Goal: Information Seeking & Learning: Learn about a topic

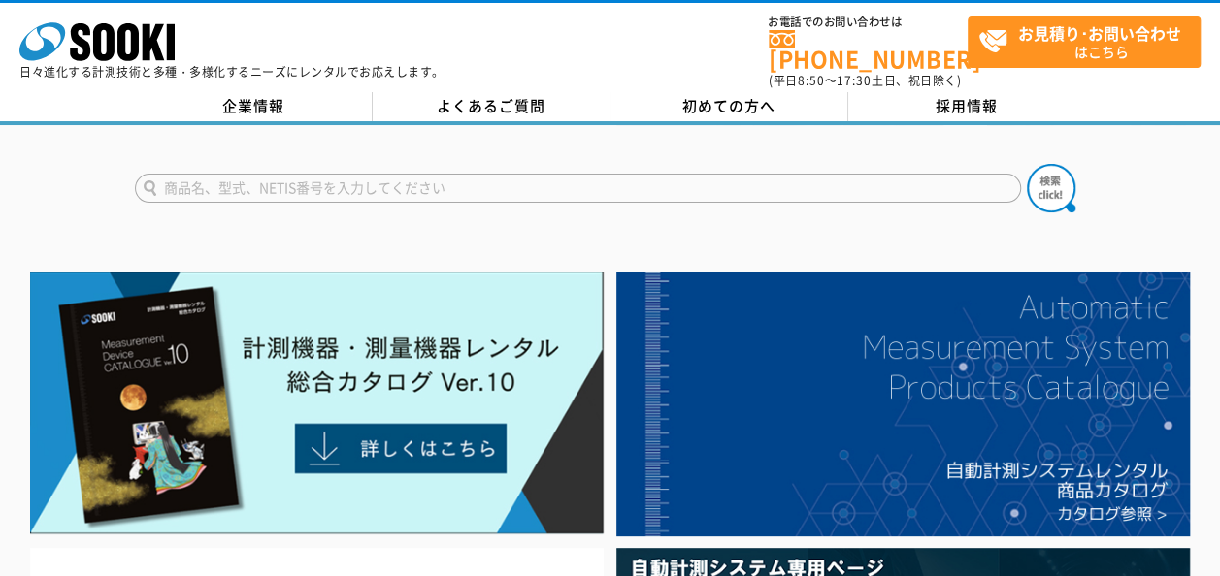
click at [115, 66] on p "日々進化する計測技術と多種・多様化するニーズにレンタルでお応えします。" at bounding box center [231, 72] width 425 height 12
click at [124, 34] on icon at bounding box center [127, 42] width 21 height 38
click at [140, 45] on icon "株式会社 ソーキ" at bounding box center [96, 41] width 155 height 39
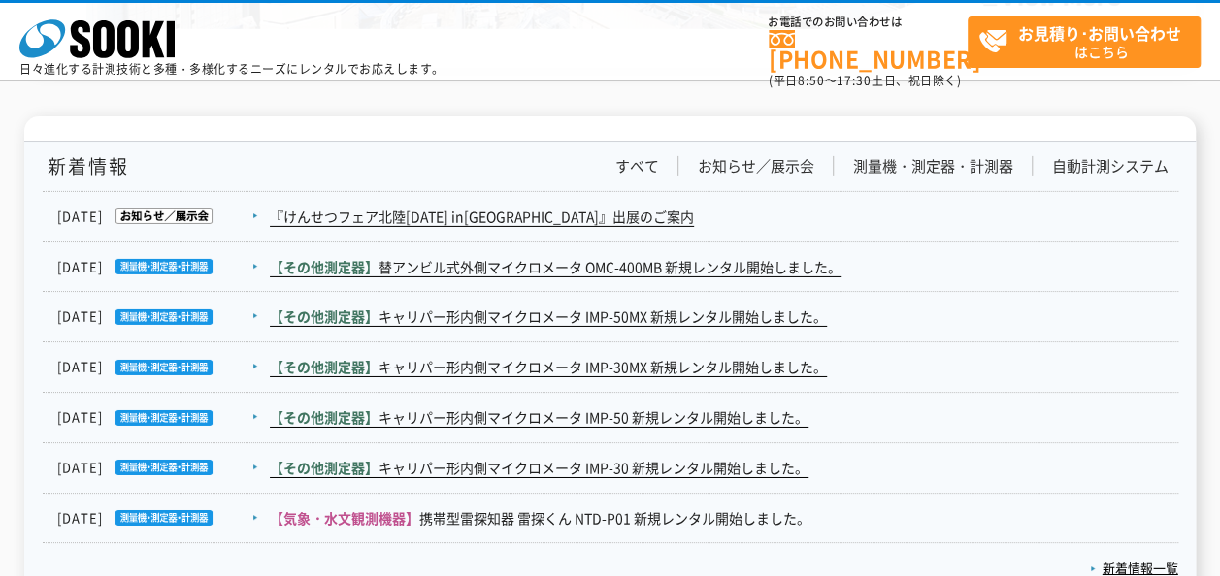
scroll to position [3119, 0]
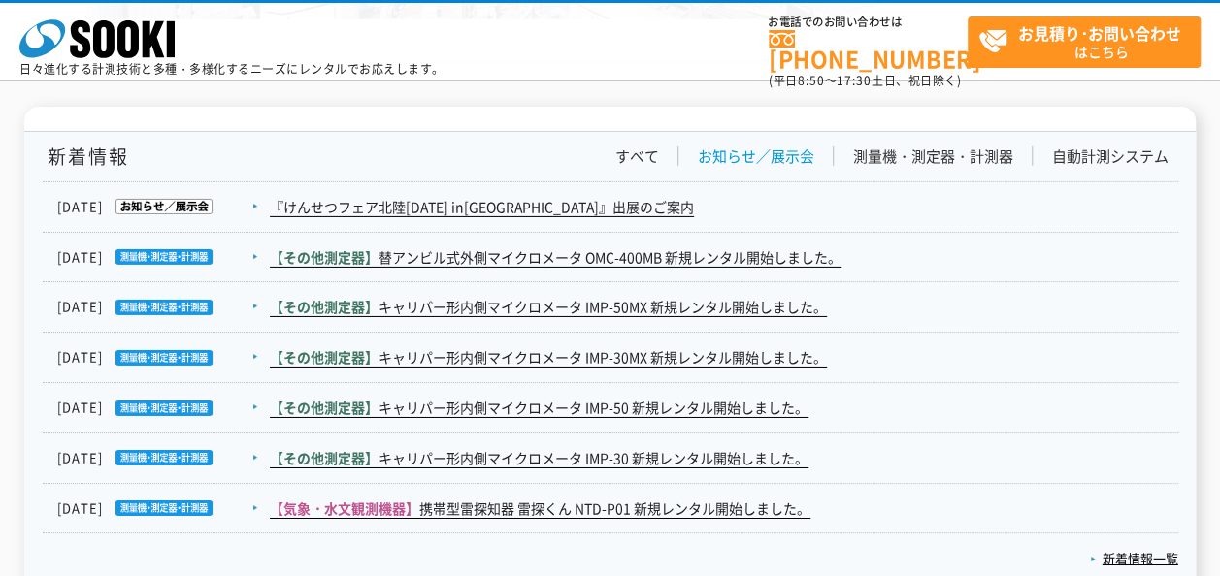
click at [771, 154] on link "お知らせ／展示会" at bounding box center [756, 157] width 116 height 20
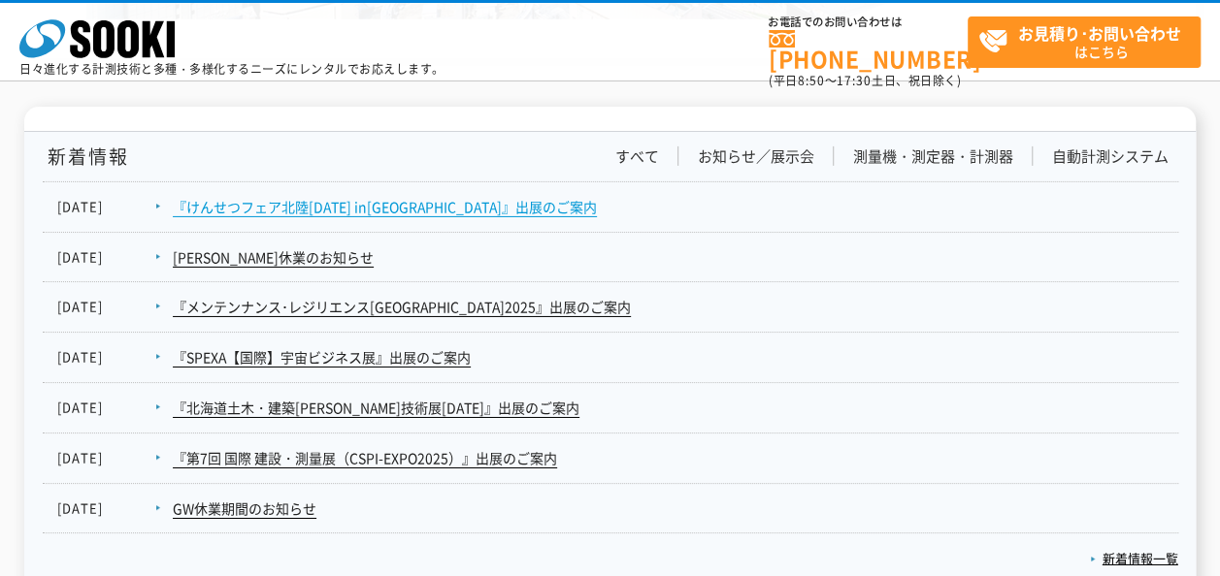
click at [421, 202] on link "『けんせつフェア北陸[DATE] in[GEOGRAPHIC_DATA]』出展のご案内" at bounding box center [385, 207] width 424 height 20
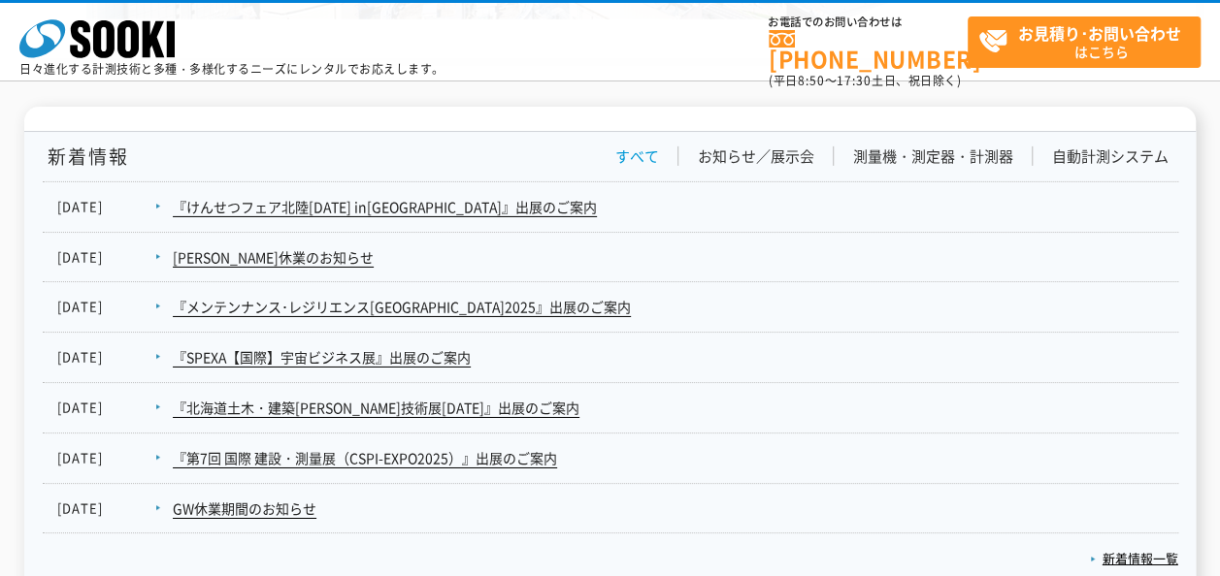
click at [632, 162] on link "すべて" at bounding box center [637, 157] width 44 height 20
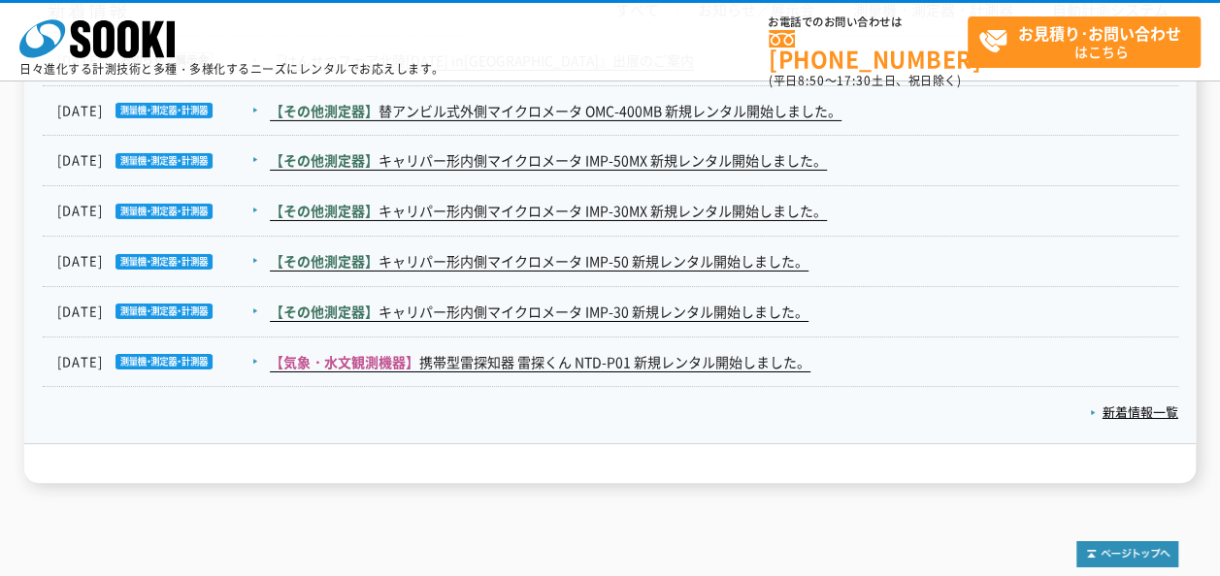
scroll to position [3290, 0]
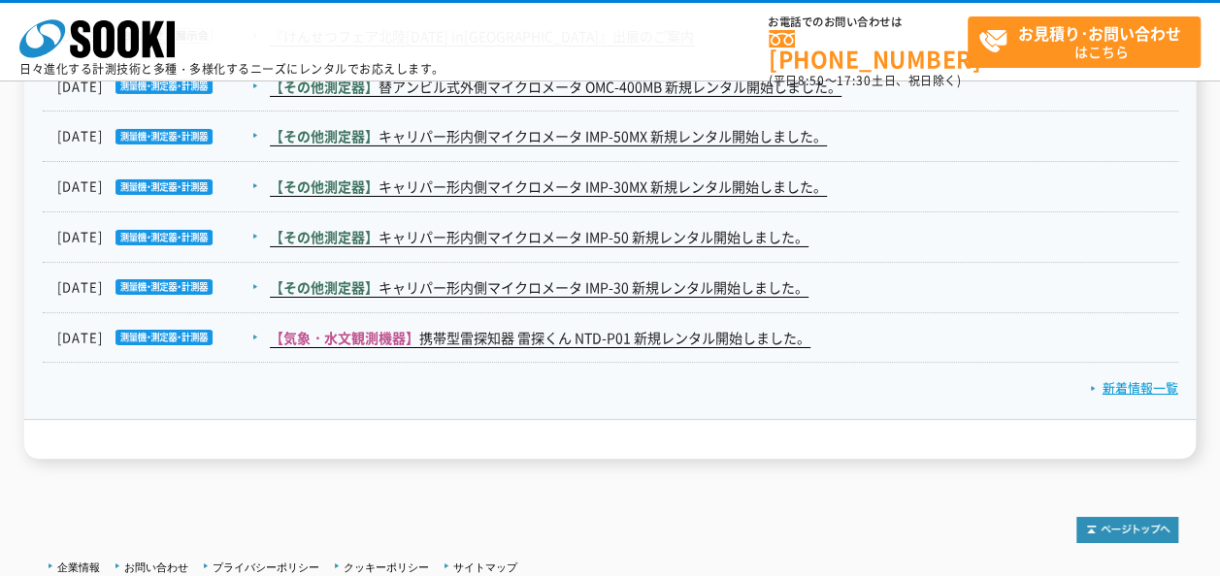
click at [1143, 386] on link "新着情報一覧" at bounding box center [1134, 387] width 88 height 18
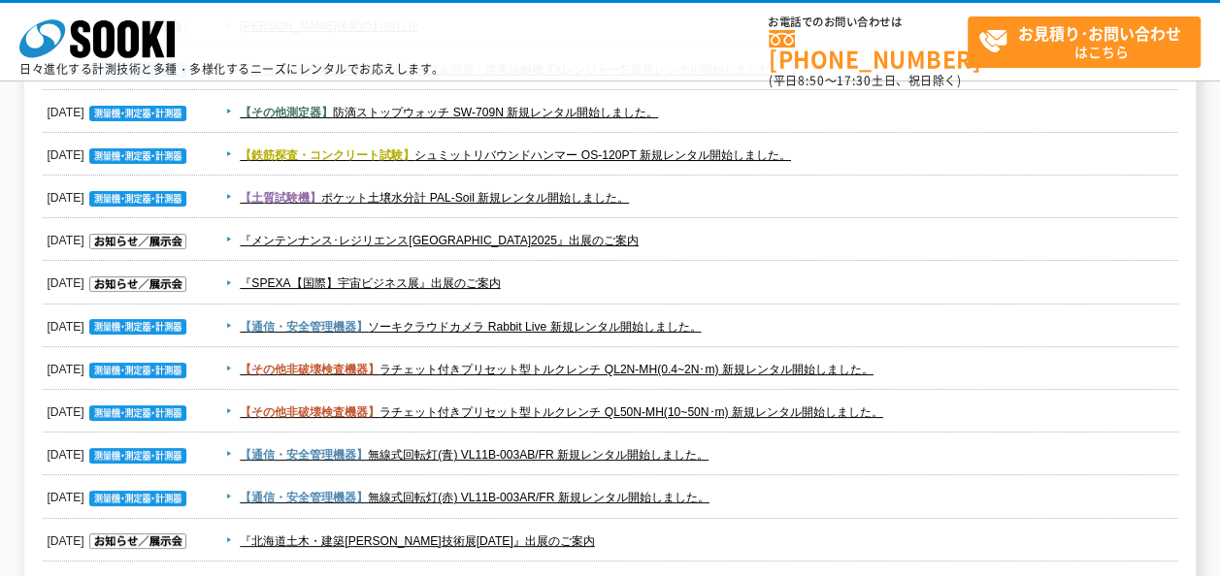
scroll to position [1137, 0]
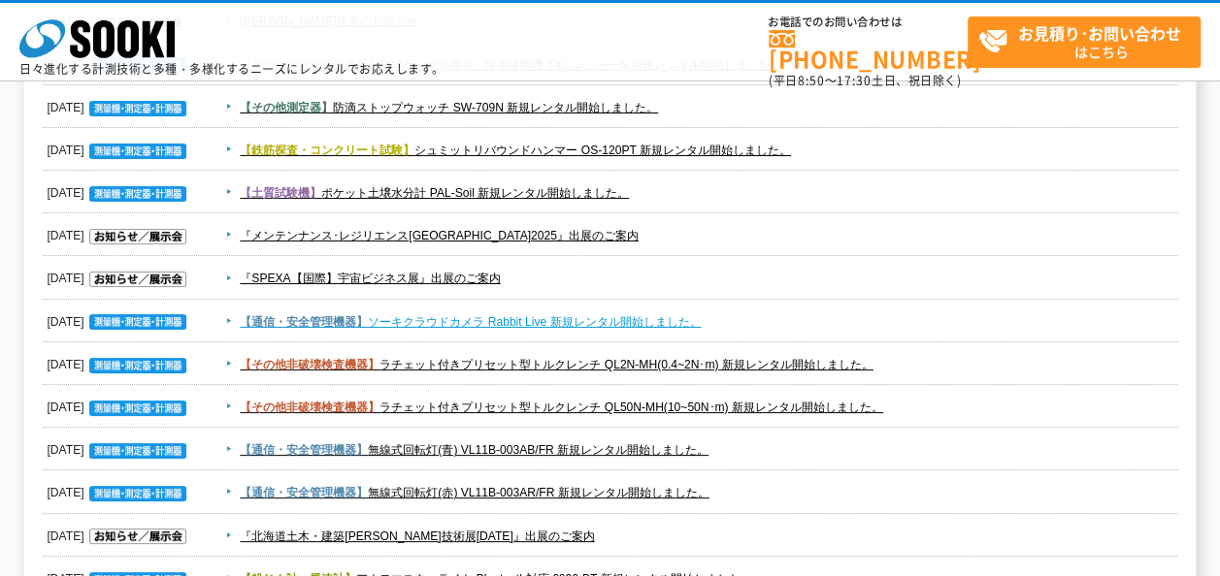
click at [666, 317] on link "【通信・安全管理機器】 ソーキクラウドカメラ Rabbit Live 新規レンタル開始しました。" at bounding box center [470, 322] width 461 height 14
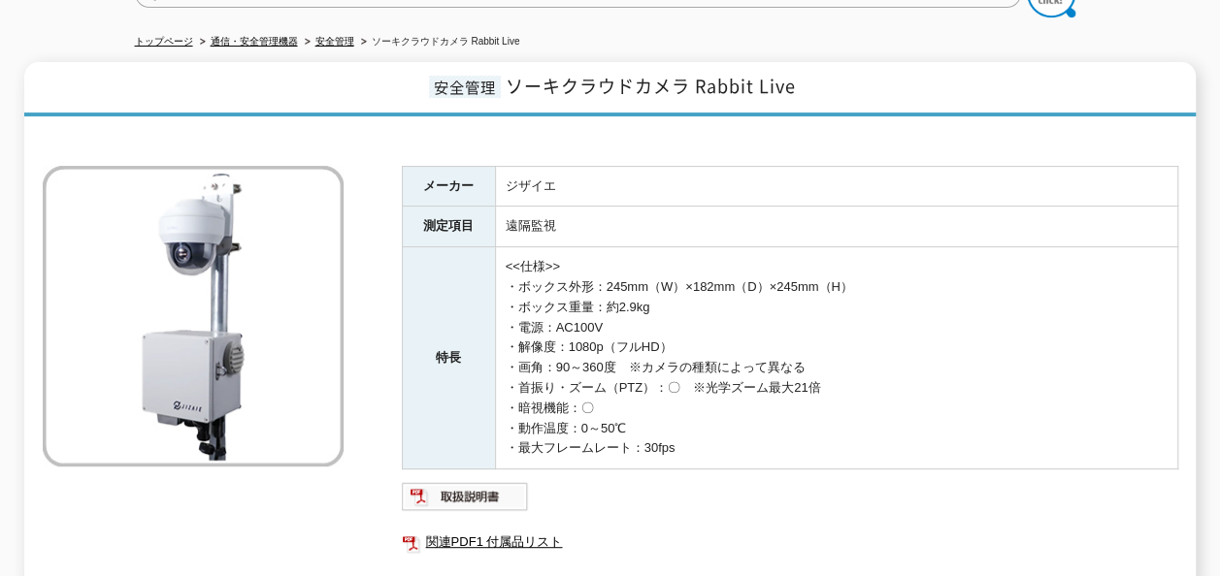
scroll to position [203, 0]
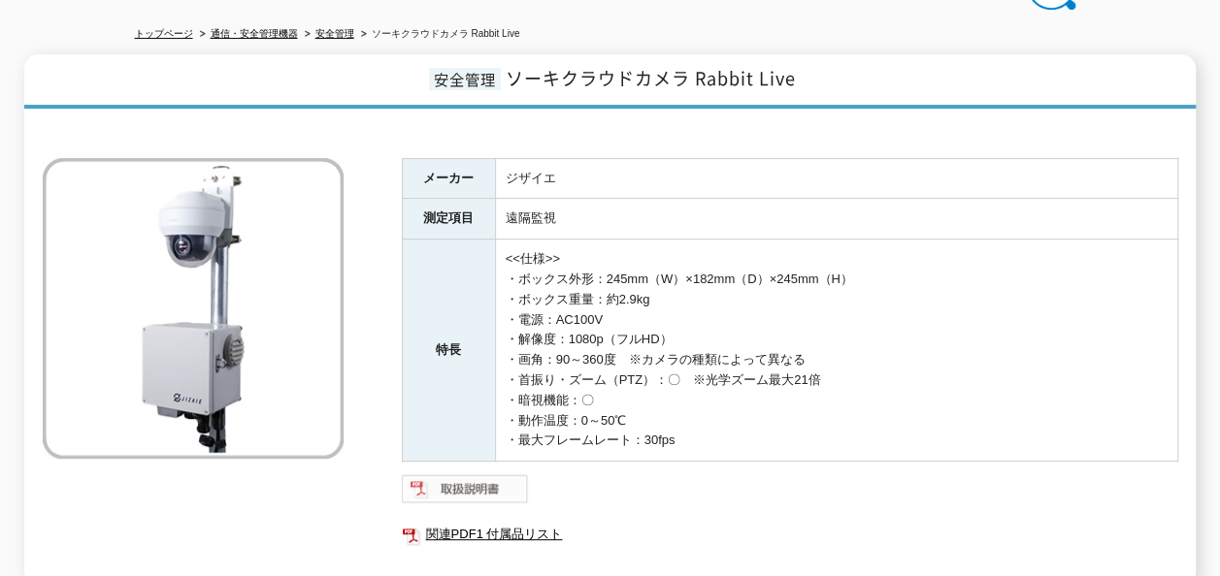
click at [485, 474] on img at bounding box center [465, 489] width 127 height 31
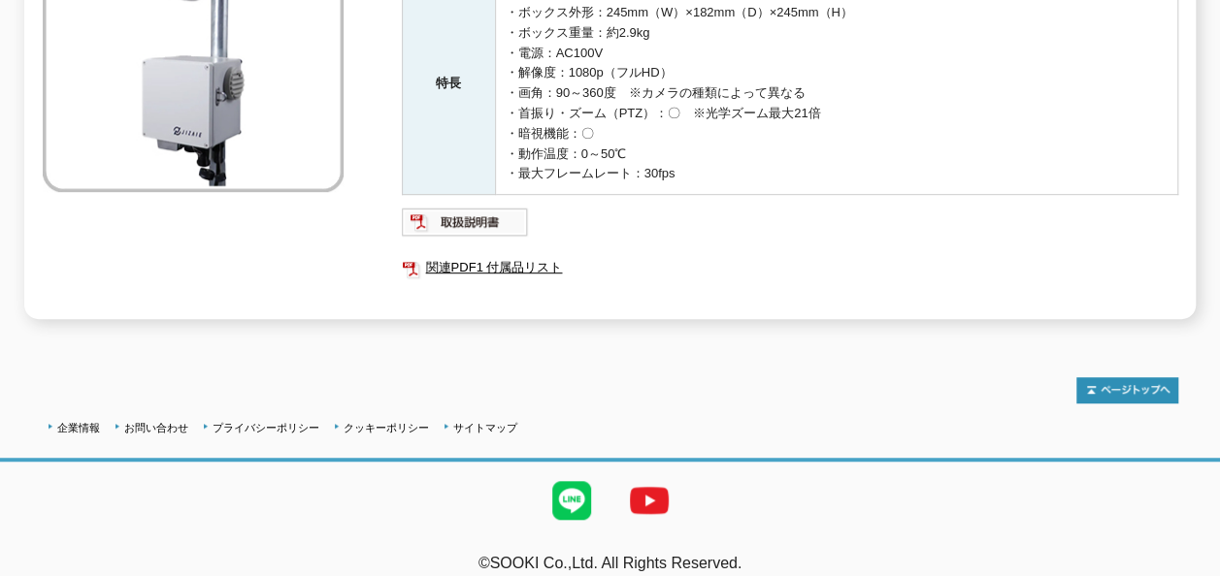
scroll to position [474, 0]
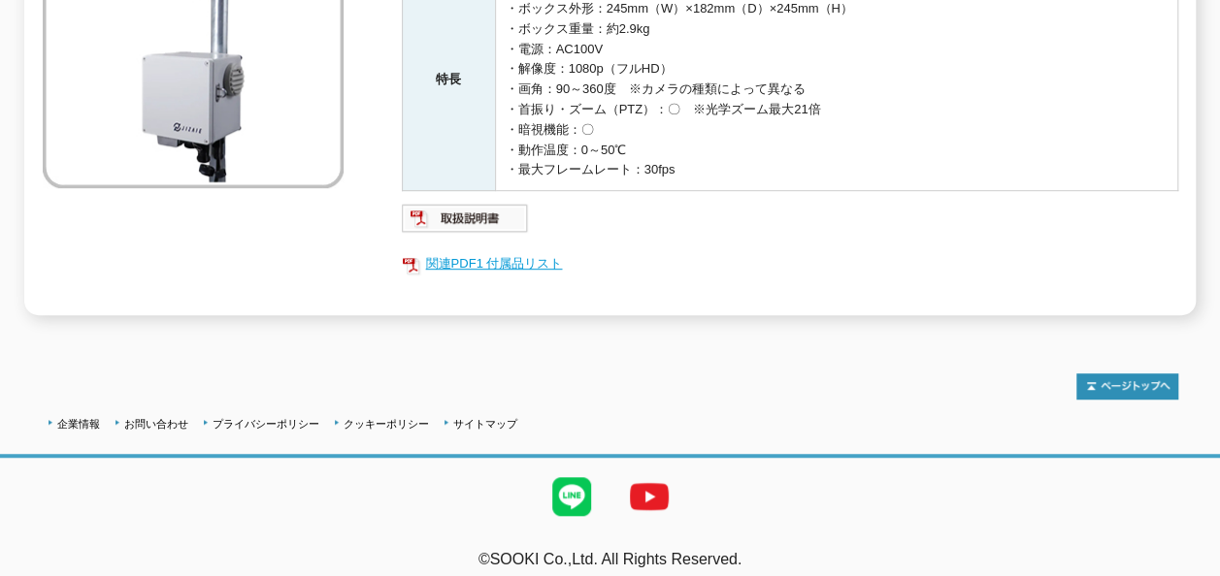
click at [529, 251] on link "関連PDF1 付属品リスト" at bounding box center [790, 263] width 776 height 25
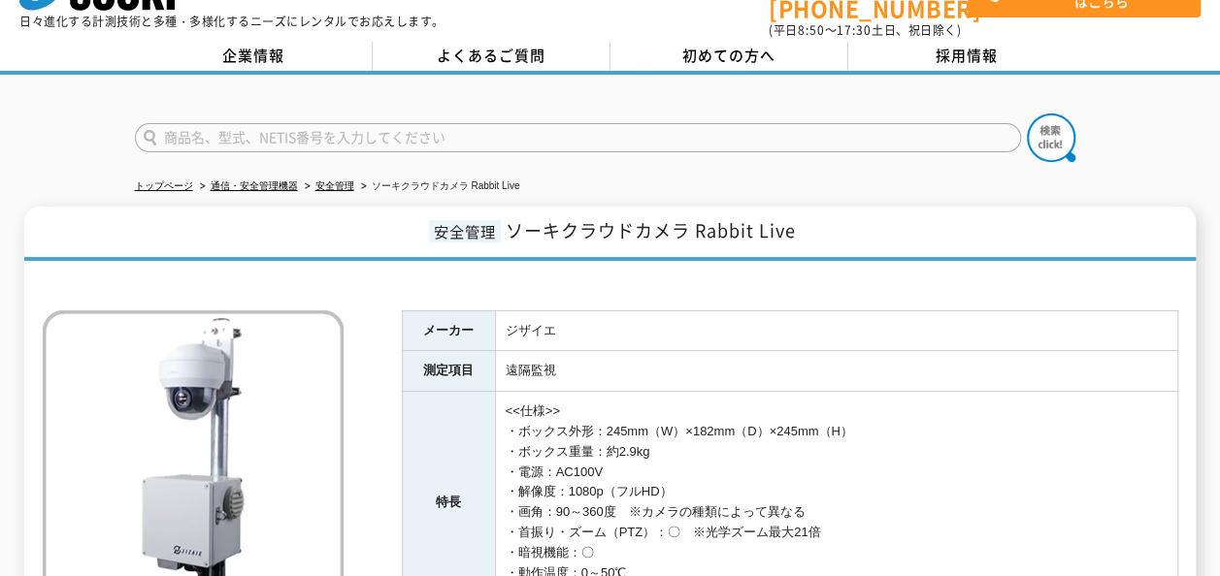
scroll to position [61, 0]
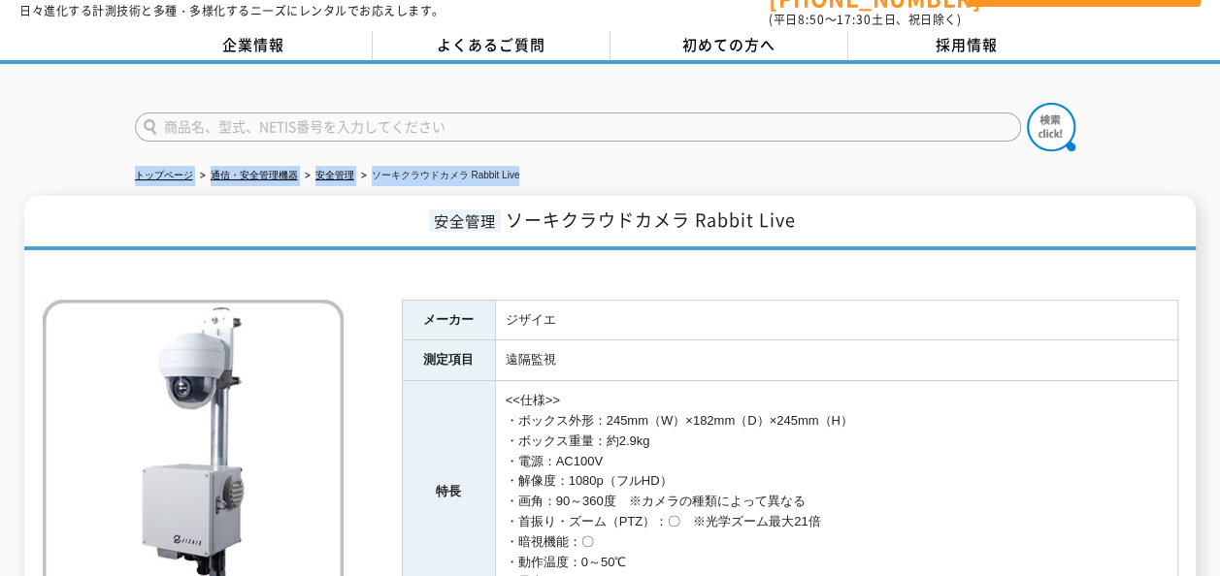
drag, startPoint x: 1214, startPoint y: 127, endPoint x: 1214, endPoint y: 149, distance: 22.3
click at [1214, 149] on div "トップページ 通信・安全管理機器 安全管理 ソーキクラウドカメラ Rabbit Live 安全管理 ソーキクラウドカメラ Rabbit Live メーカー ジ…" at bounding box center [610, 406] width 1220 height 684
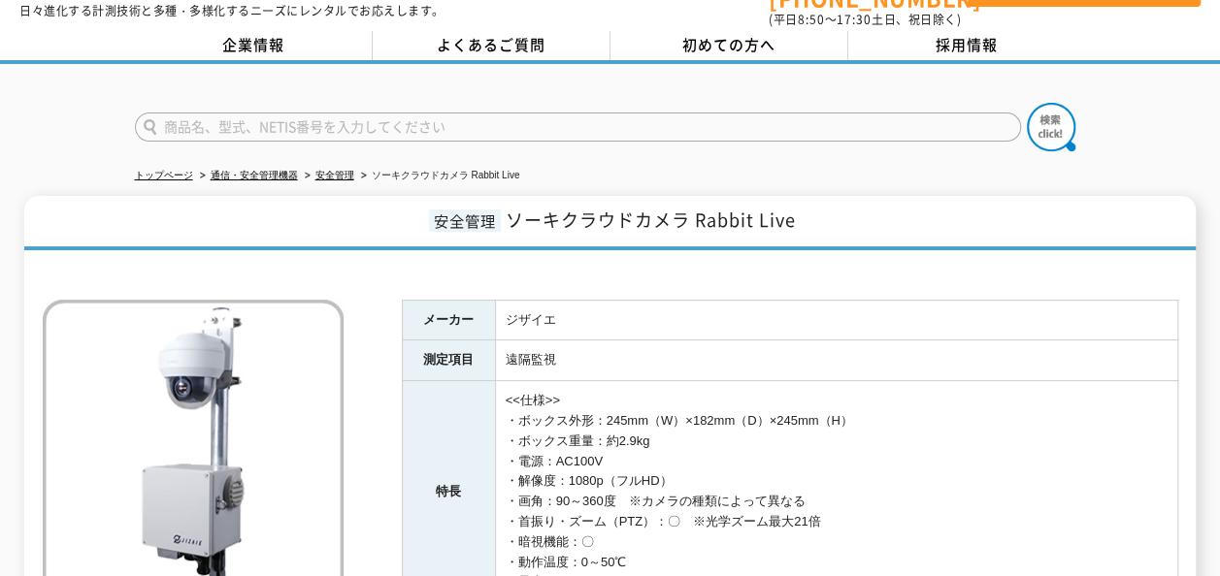
drag, startPoint x: 1214, startPoint y: 149, endPoint x: 918, endPoint y: 313, distance: 338.4
click at [918, 313] on td "ジザイエ" at bounding box center [836, 320] width 682 height 41
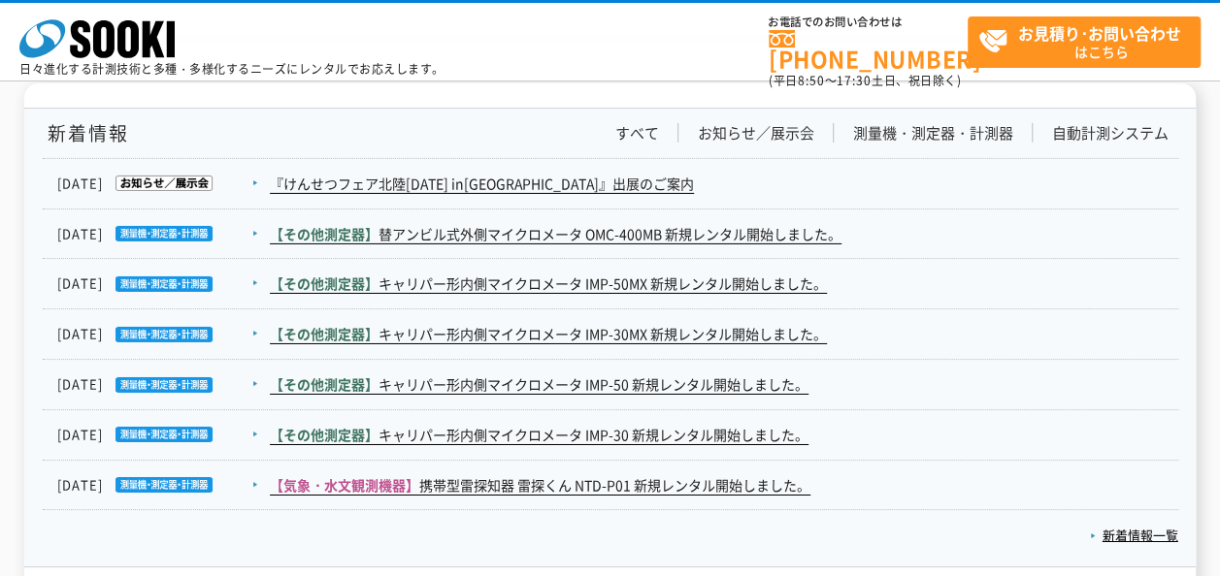
scroll to position [3148, 0]
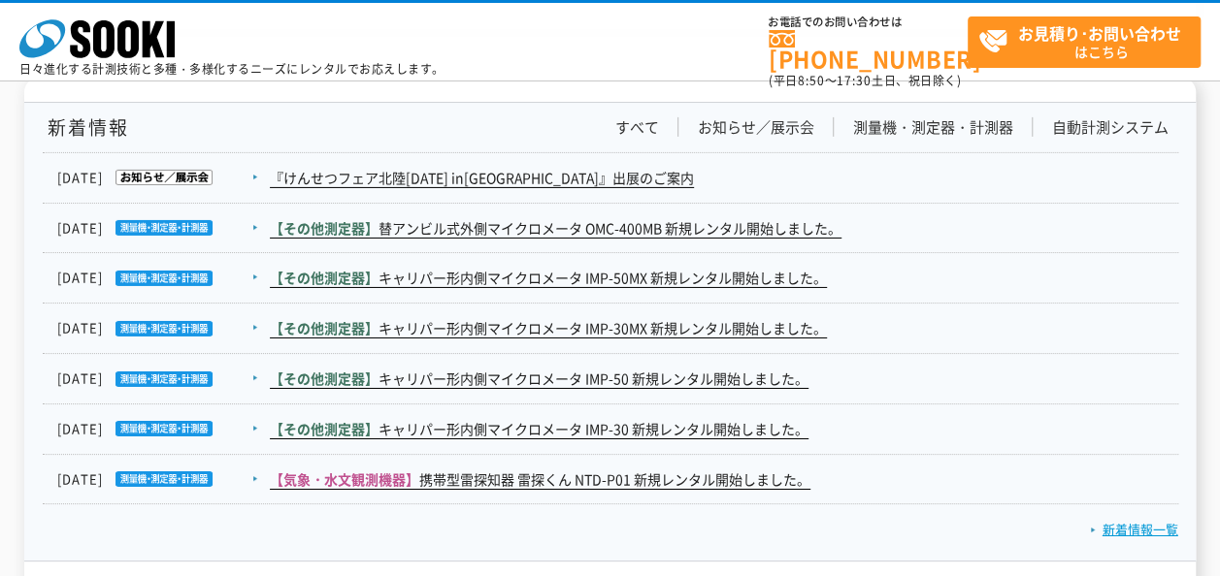
click at [1157, 524] on link "新着情報一覧" at bounding box center [1134, 529] width 88 height 18
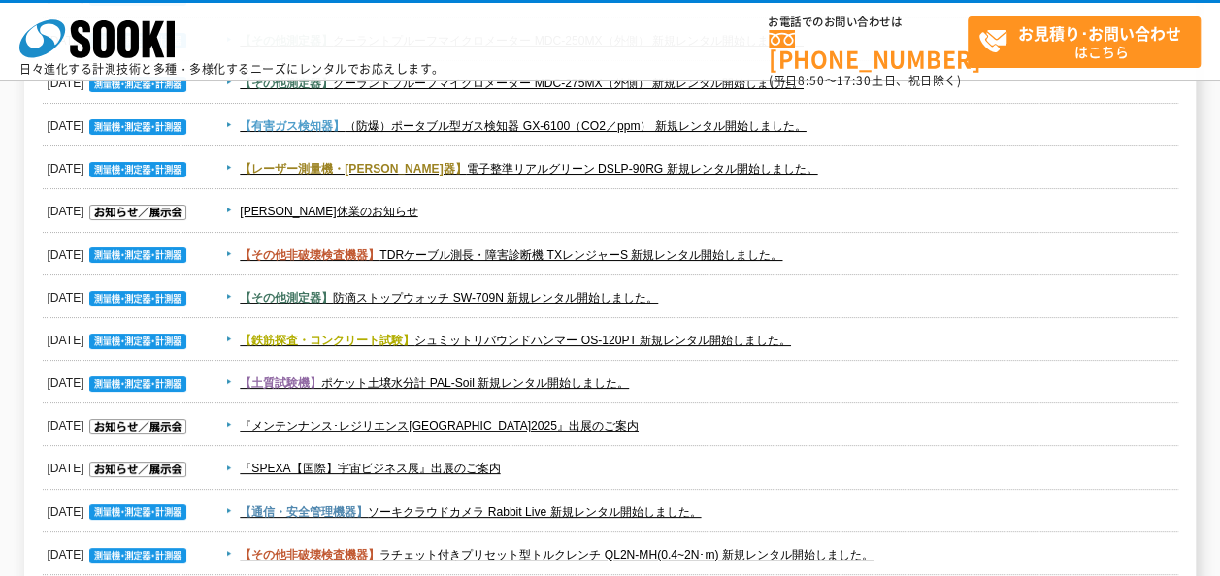
scroll to position [991, 0]
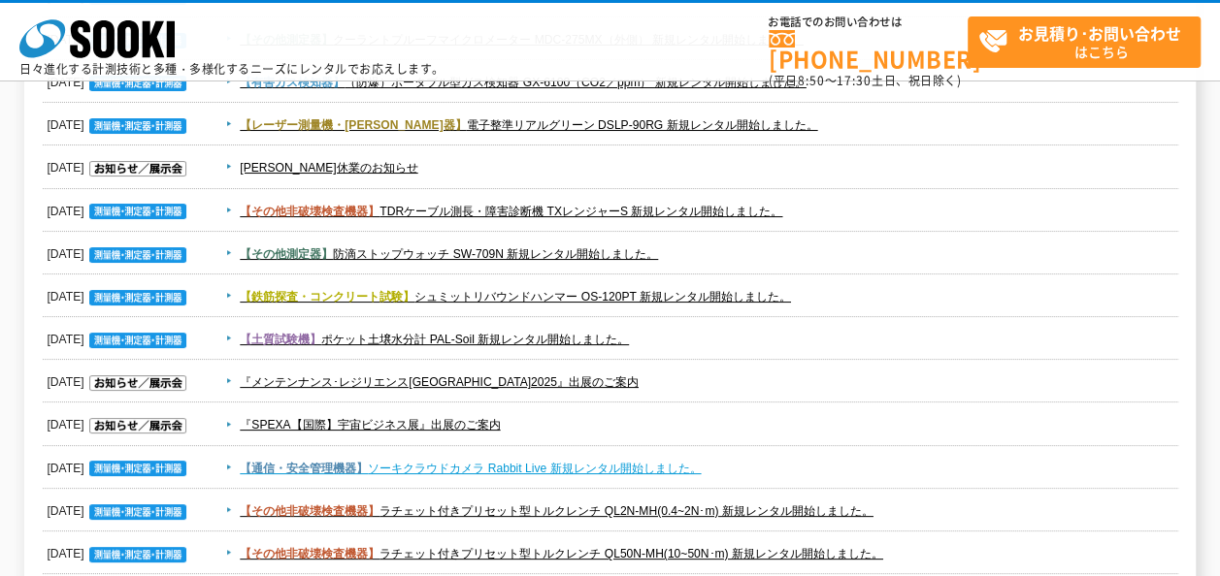
click at [676, 472] on link "【通信・安全管理機器】 ソーキクラウドカメラ Rabbit Live 新規レンタル開始しました。" at bounding box center [470, 469] width 461 height 14
click at [637, 471] on link "【通信・安全管理機器】 ソーキクラウドカメラ Rabbit Live 新規レンタル開始しました。" at bounding box center [470, 469] width 461 height 14
